Goal: Task Accomplishment & Management: Use online tool/utility

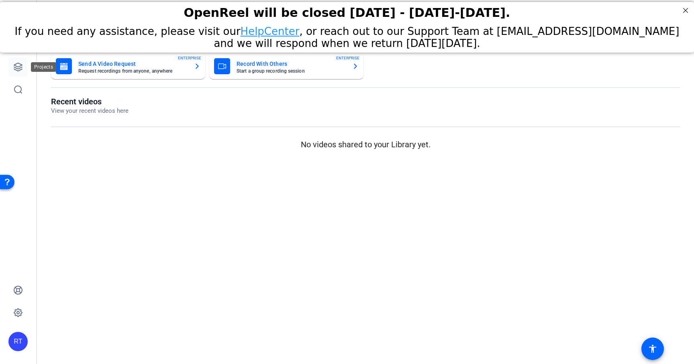
click at [17, 66] on icon at bounding box center [18, 67] width 8 height 8
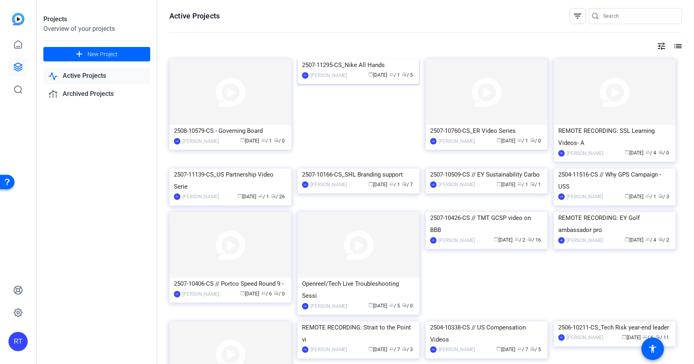
click at [343, 71] on div "2507-11295-CS_Nike All Hands" at bounding box center [358, 65] width 113 height 12
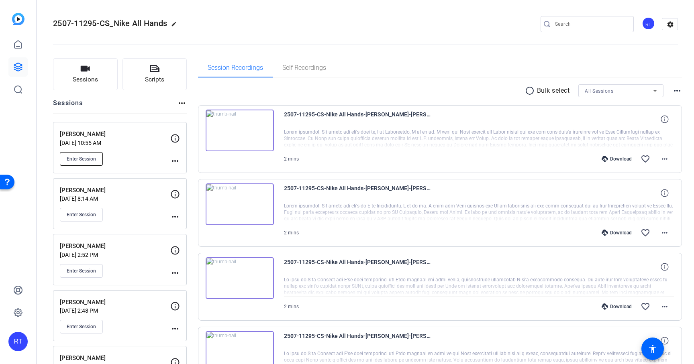
click at [86, 160] on span "Enter Session" at bounding box center [81, 159] width 29 height 6
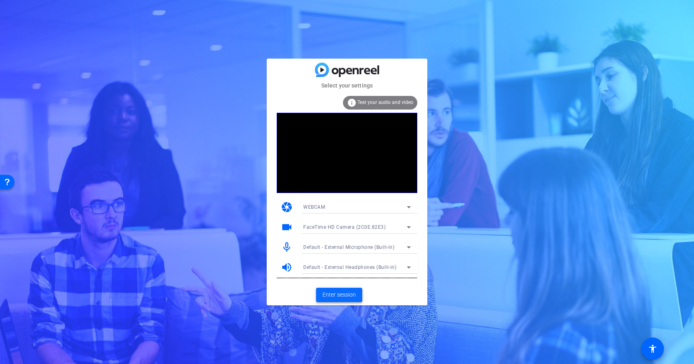
click at [345, 294] on span "Enter session" at bounding box center [339, 295] width 33 height 8
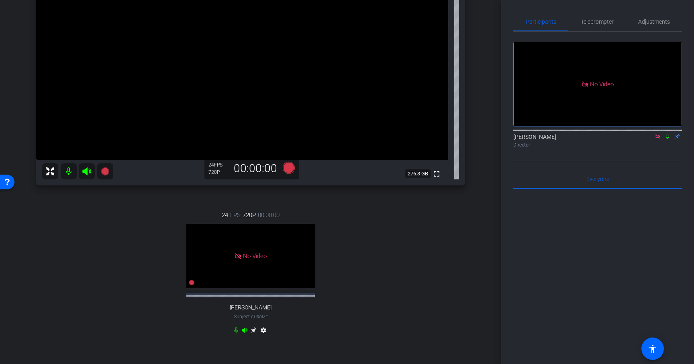
scroll to position [134, 0]
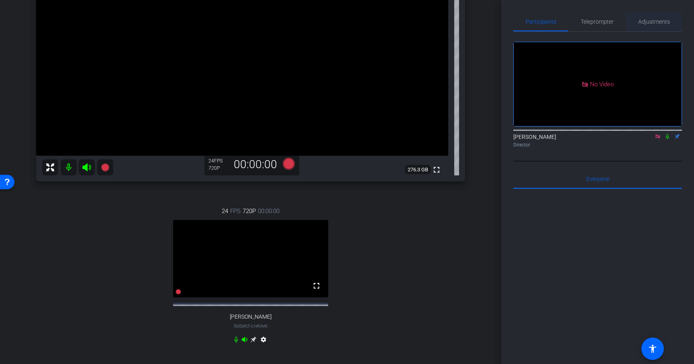
click at [650, 23] on span "Adjustments" at bounding box center [654, 22] width 32 height 6
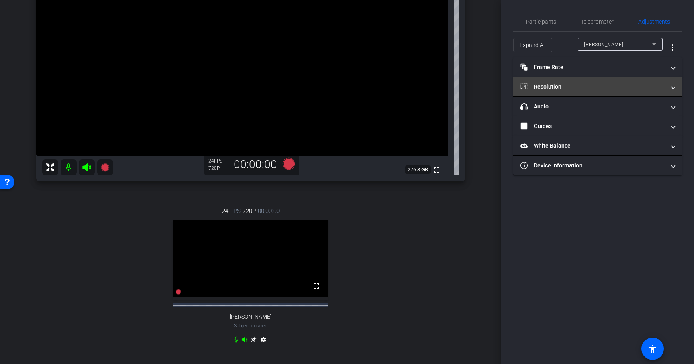
click at [572, 84] on mat-panel-title "Resolution" at bounding box center [593, 87] width 145 height 8
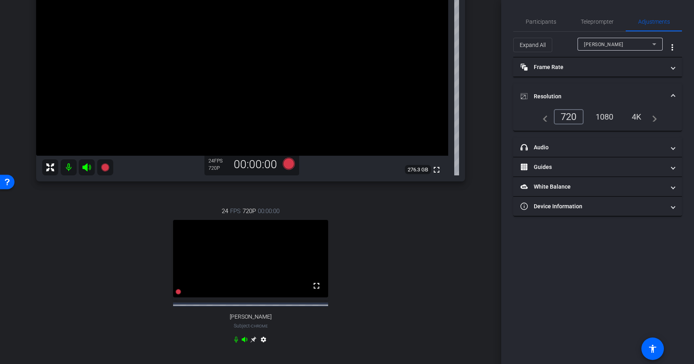
click at [605, 119] on div "1080" at bounding box center [605, 117] width 30 height 14
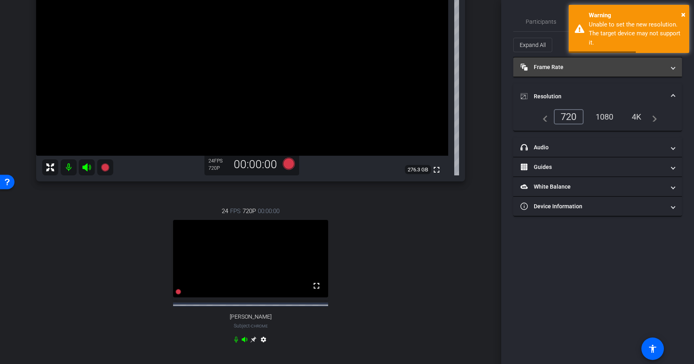
click at [569, 68] on mat-panel-title "Frame Rate Frame Rate" at bounding box center [593, 67] width 145 height 8
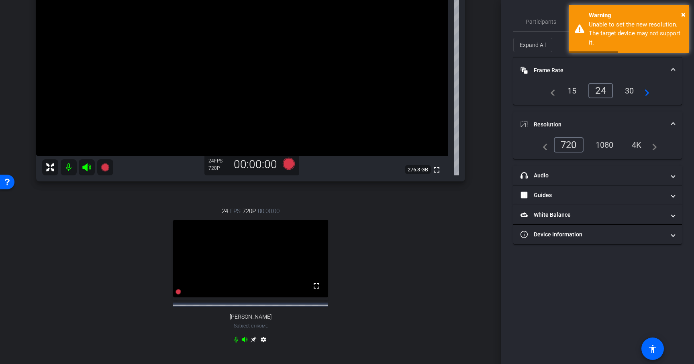
click at [629, 92] on div "30" at bounding box center [629, 91] width 21 height 14
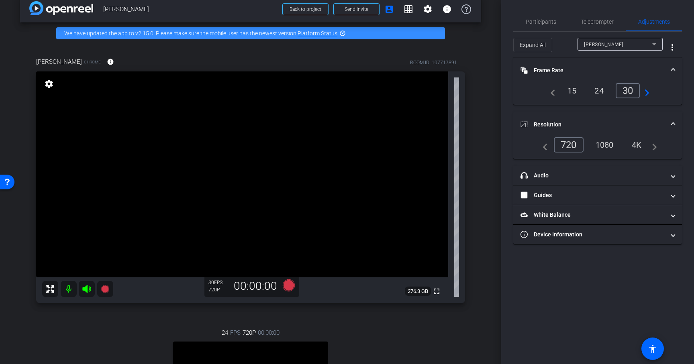
scroll to position [0, 0]
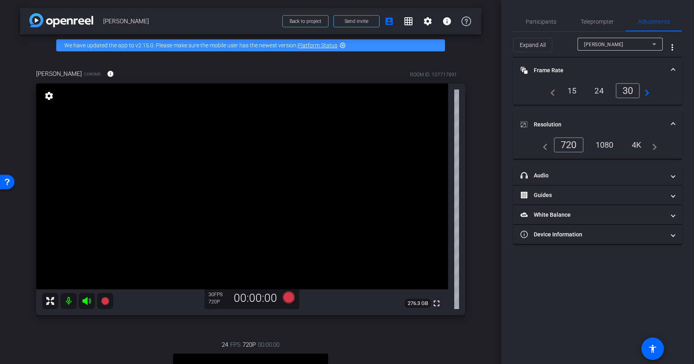
drag, startPoint x: 107, startPoint y: 301, endPoint x: 109, endPoint y: 331, distance: 30.2
click at [109, 331] on div "Steven Bailey Chrome info ROOM ID: 107717891 fullscreen settings 276.3 GB 30 FP…" at bounding box center [250, 278] width 461 height 445
click at [108, 300] on icon at bounding box center [105, 301] width 8 height 8
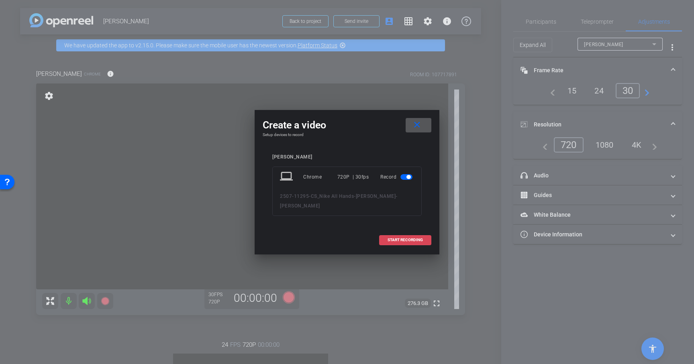
click at [403, 241] on span "START RECORDING" at bounding box center [405, 240] width 35 height 4
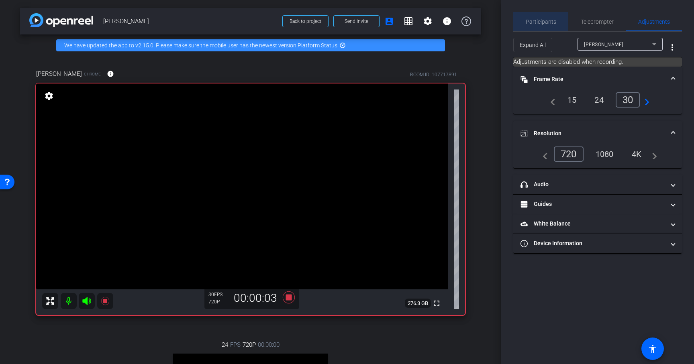
click at [550, 22] on span "Participants" at bounding box center [541, 22] width 31 height 6
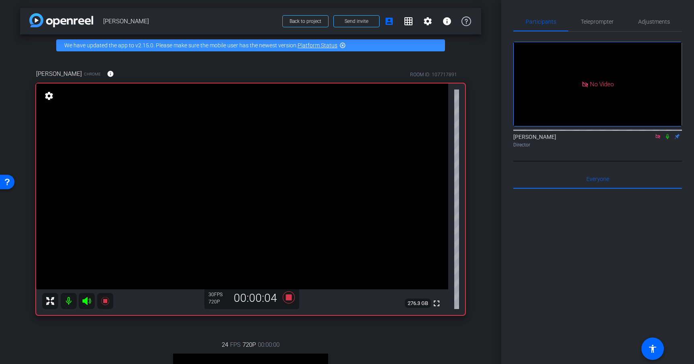
click at [666, 134] on icon at bounding box center [667, 137] width 6 height 6
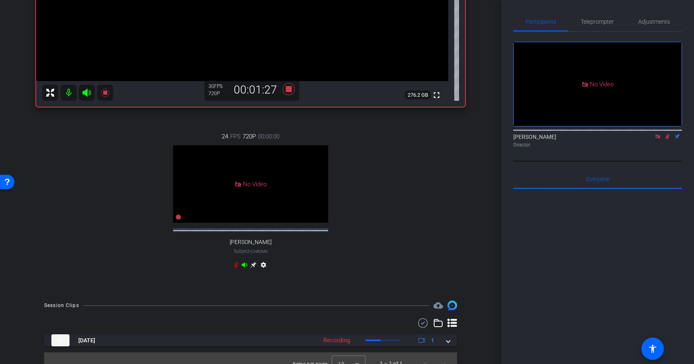
scroll to position [210, 0]
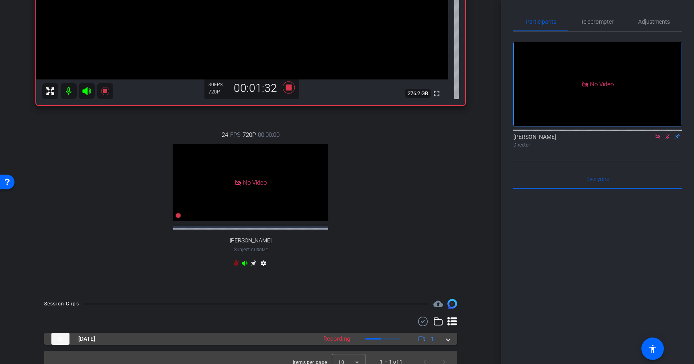
click at [449, 343] on span at bounding box center [448, 339] width 3 height 8
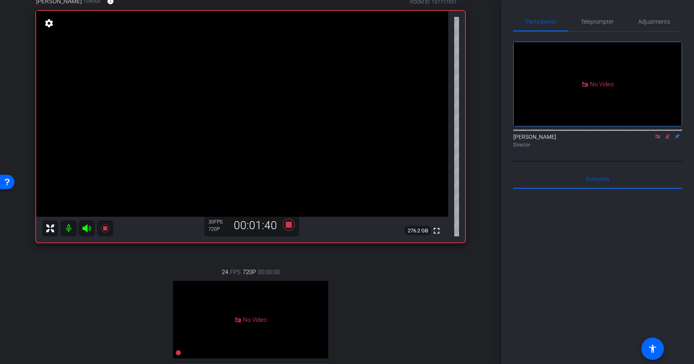
scroll to position [68, 0]
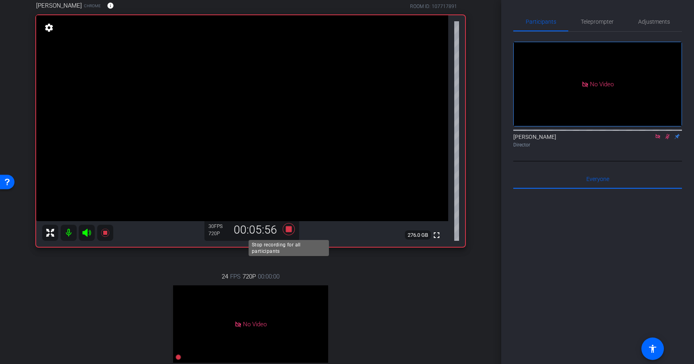
click at [290, 231] on icon at bounding box center [289, 229] width 12 height 12
drag, startPoint x: 427, startPoint y: 294, endPoint x: 432, endPoint y: 293, distance: 5.3
click at [427, 294] on div "24 FPS 720P 00:00:00 No Video sarah Subject - Chrome settings" at bounding box center [250, 342] width 429 height 166
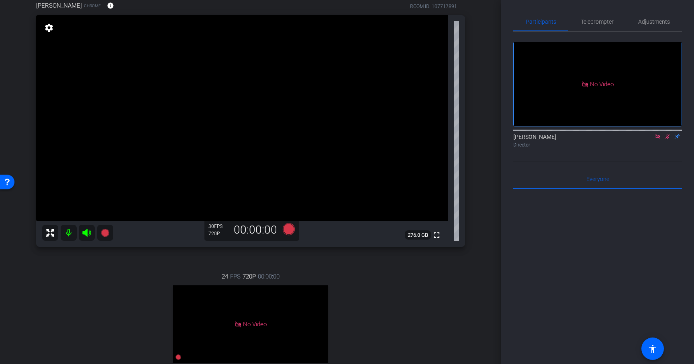
click at [666, 134] on icon at bounding box center [667, 137] width 6 height 6
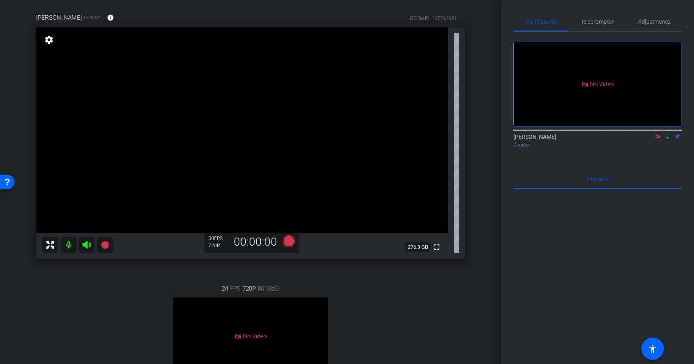
scroll to position [58, 0]
click at [118, 269] on div "Steven Bailey Chrome info ROOM ID: 107717891 fullscreen settings 276.3 GB 30 FP…" at bounding box center [250, 220] width 461 height 445
click at [106, 241] on icon at bounding box center [105, 243] width 8 height 8
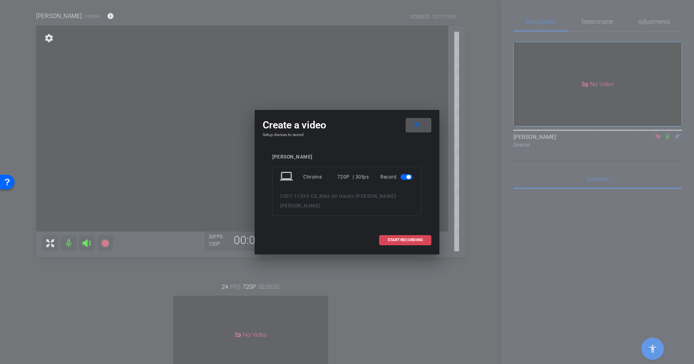
click at [400, 239] on span "START RECORDING" at bounding box center [405, 240] width 35 height 4
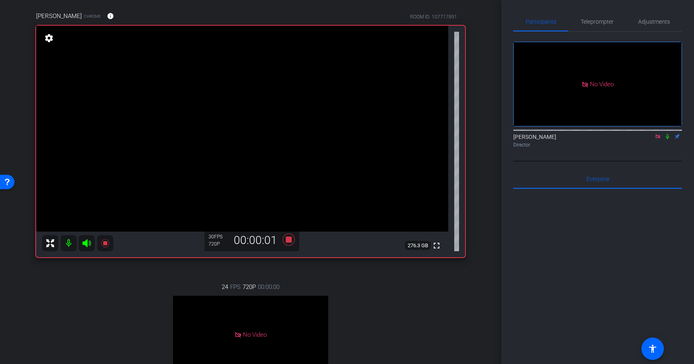
click at [666, 134] on icon at bounding box center [667, 137] width 6 height 6
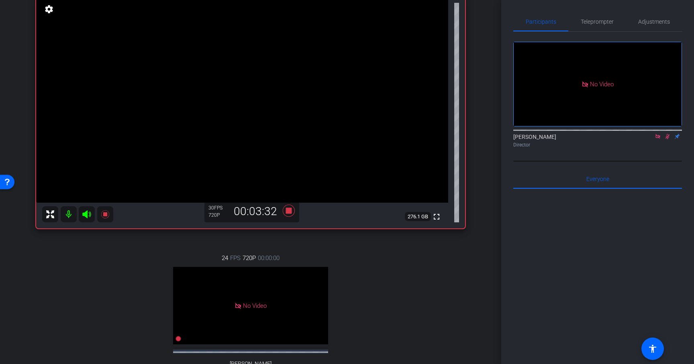
scroll to position [81, 0]
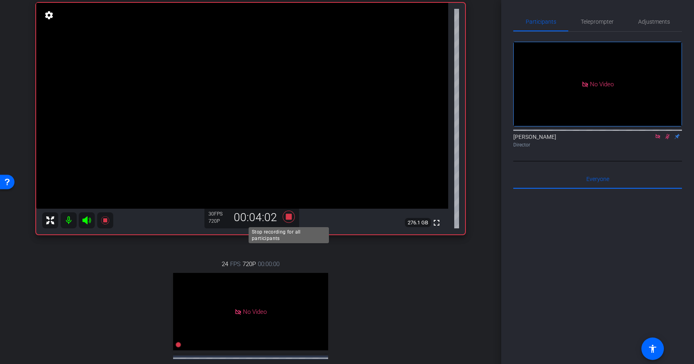
click at [291, 218] on icon at bounding box center [289, 217] width 12 height 12
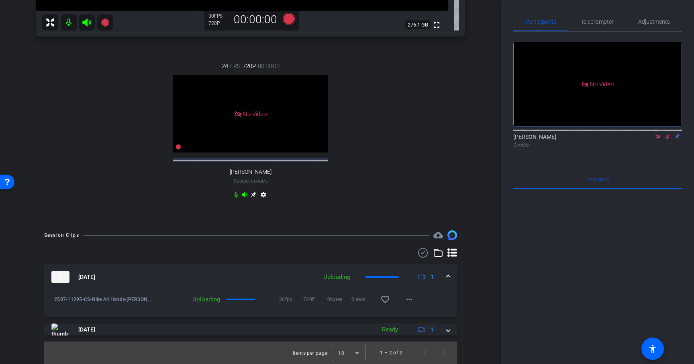
scroll to position [286, 0]
click at [666, 134] on icon at bounding box center [668, 136] width 4 height 5
click at [450, 274] on mat-expansion-panel-header "Aug 14, 2025 Queued 1" at bounding box center [250, 277] width 413 height 26
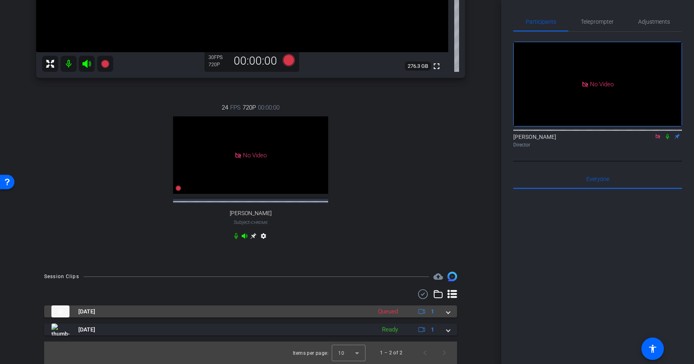
scroll to position [245, 0]
click at [447, 312] on span at bounding box center [448, 312] width 3 height 8
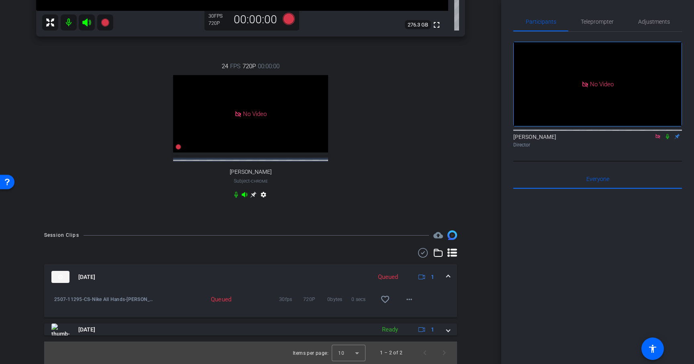
scroll to position [286, 0]
click at [411, 297] on mat-icon "more_horiz" at bounding box center [410, 300] width 10 height 10
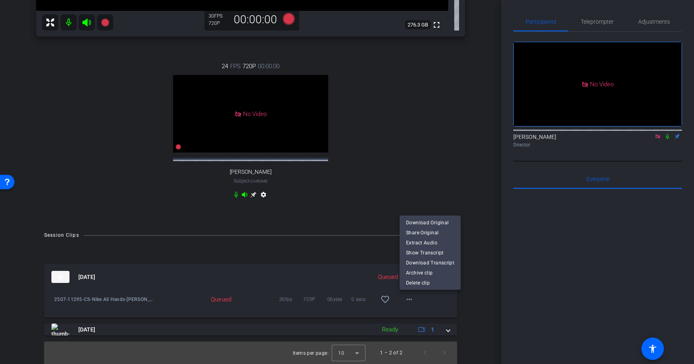
click at [468, 303] on div at bounding box center [347, 182] width 694 height 364
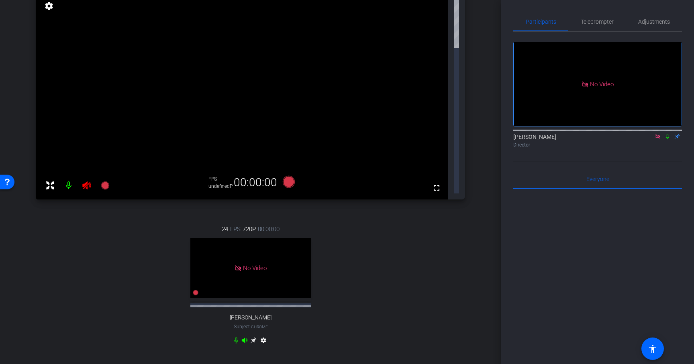
scroll to position [262, 0]
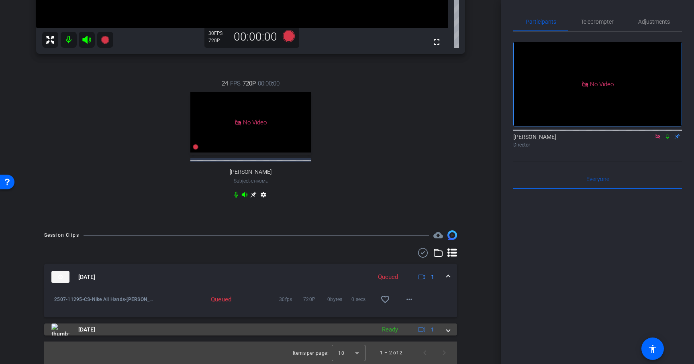
click at [447, 330] on span at bounding box center [448, 330] width 3 height 8
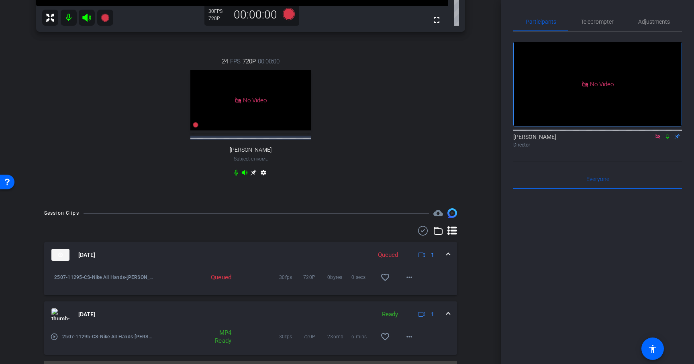
scroll to position [303, 0]
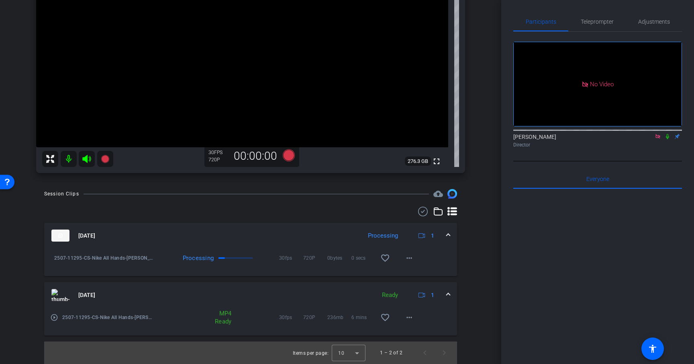
scroll to position [45, 0]
